Goal: Task Accomplishment & Management: Manage account settings

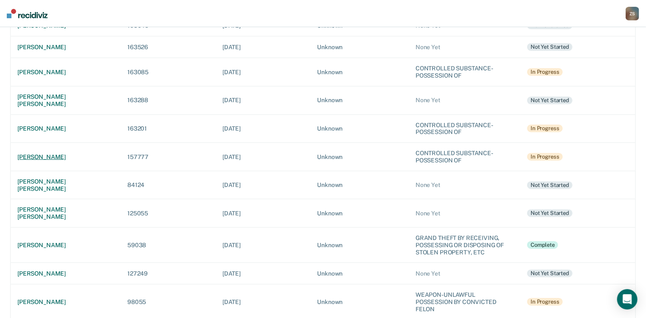
scroll to position [272, 0]
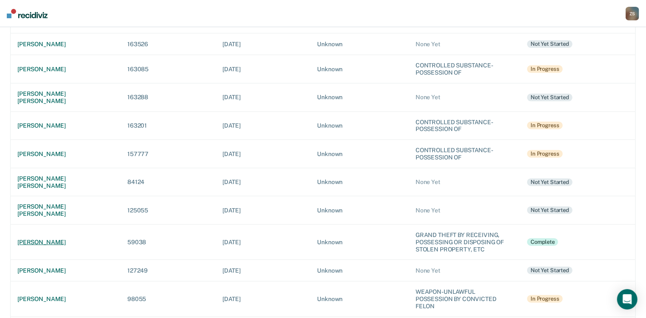
click at [64, 239] on div "[PERSON_NAME]" at bounding box center [65, 242] width 96 height 7
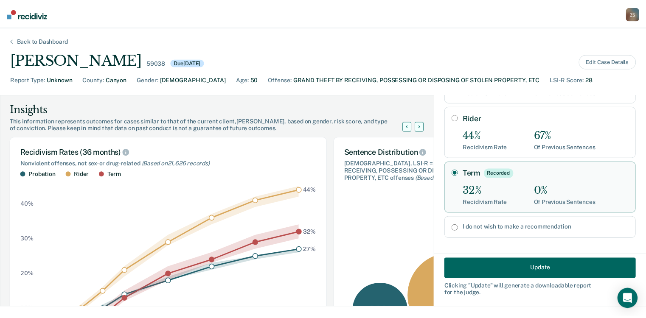
scroll to position [95, 0]
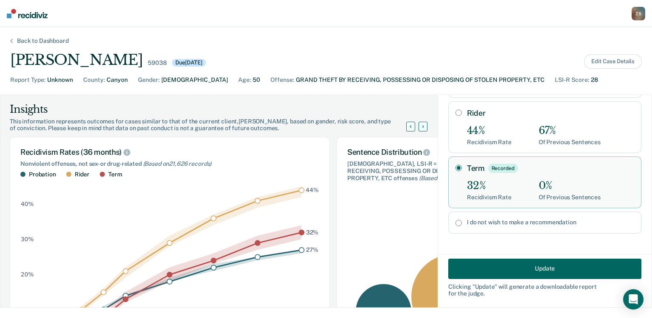
click at [520, 264] on button "Update" at bounding box center [544, 268] width 193 height 20
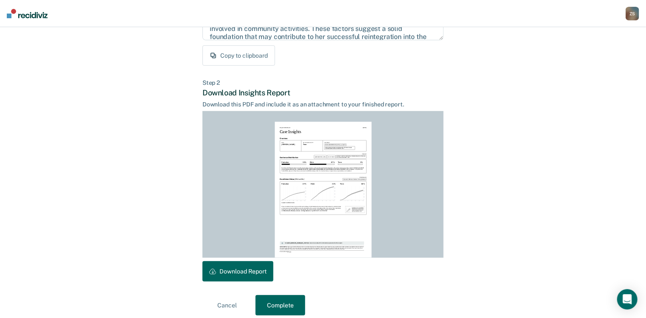
scroll to position [165, 0]
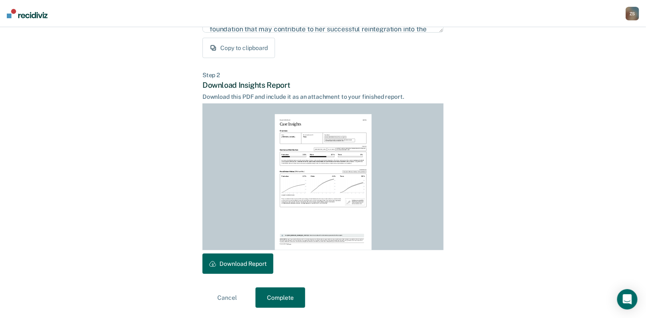
click at [292, 296] on button "Complete" at bounding box center [280, 298] width 50 height 20
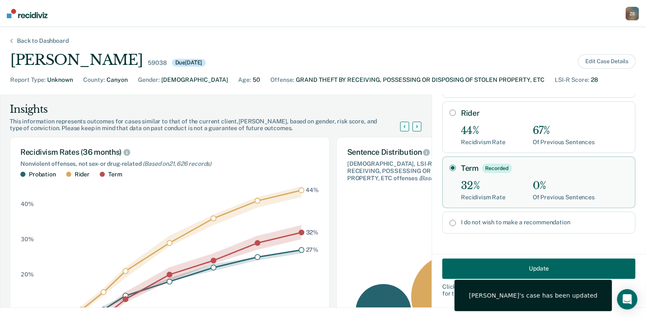
scroll to position [0, 0]
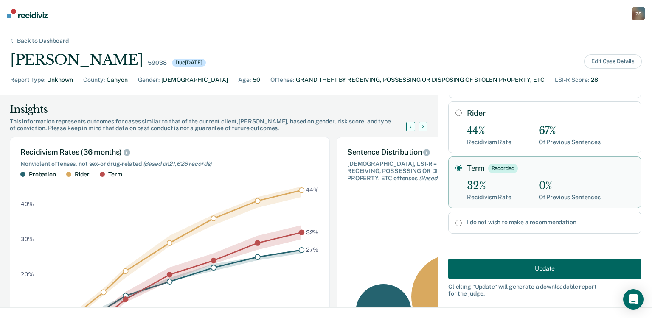
click at [640, 17] on div "Z S" at bounding box center [638, 14] width 14 height 14
click at [579, 45] on link "Go to PSI Case Dashboard" at bounding box center [602, 44] width 71 height 7
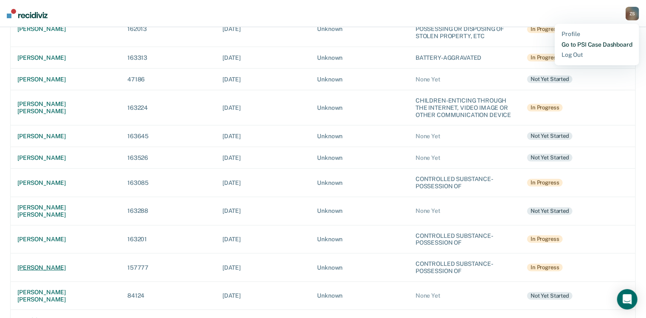
scroll to position [170, 0]
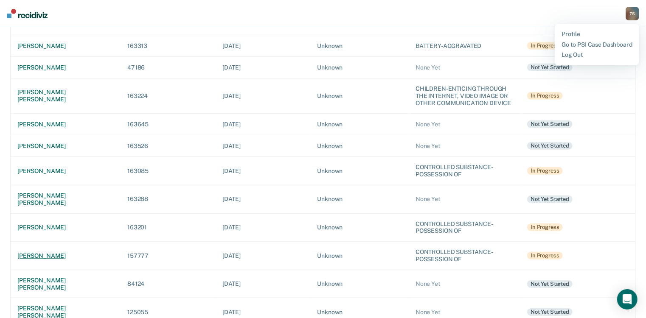
click at [29, 252] on div "[PERSON_NAME]" at bounding box center [65, 255] width 96 height 7
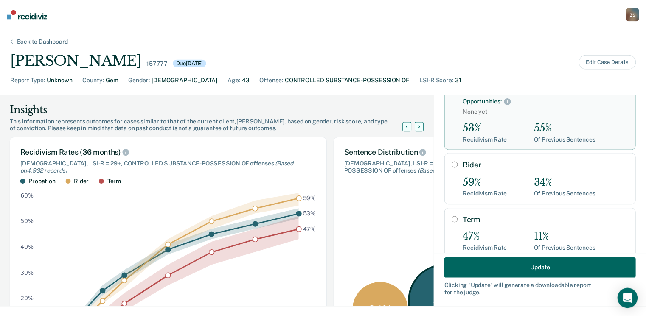
scroll to position [68, 0]
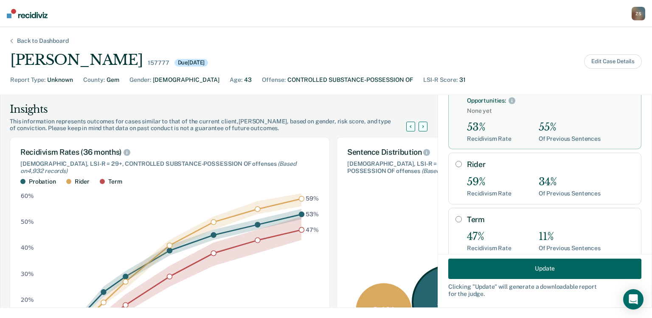
click at [496, 265] on button "Update" at bounding box center [544, 268] width 193 height 20
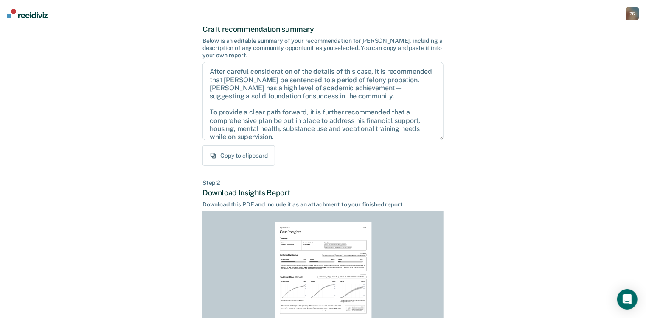
scroll to position [165, 0]
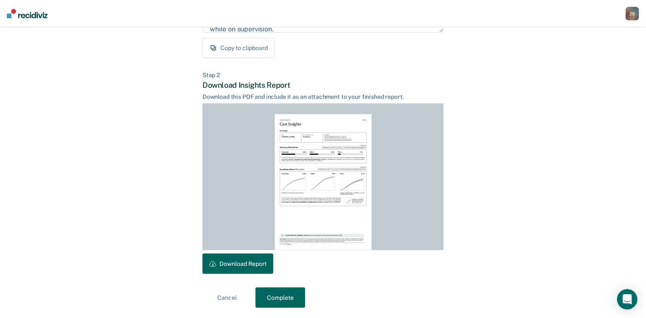
click at [286, 307] on button "Complete" at bounding box center [280, 298] width 50 height 20
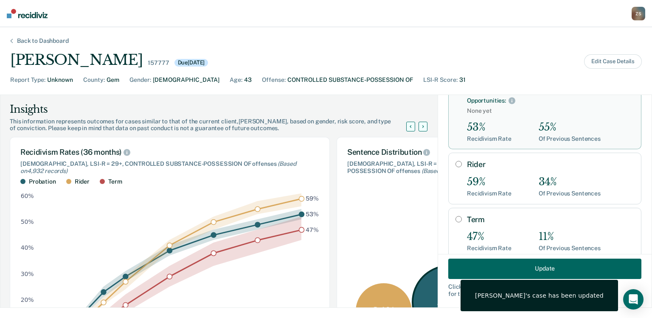
click at [636, 20] on div "[PERSON_NAME] Z S Profile Go to PSI Case Dashboard Log Out" at bounding box center [638, 14] width 14 height 15
click at [637, 16] on div "Z S" at bounding box center [638, 14] width 14 height 14
click at [591, 45] on link "Go to PSI Case Dashboard" at bounding box center [602, 44] width 71 height 7
